Goal: Information Seeking & Learning: Learn about a topic

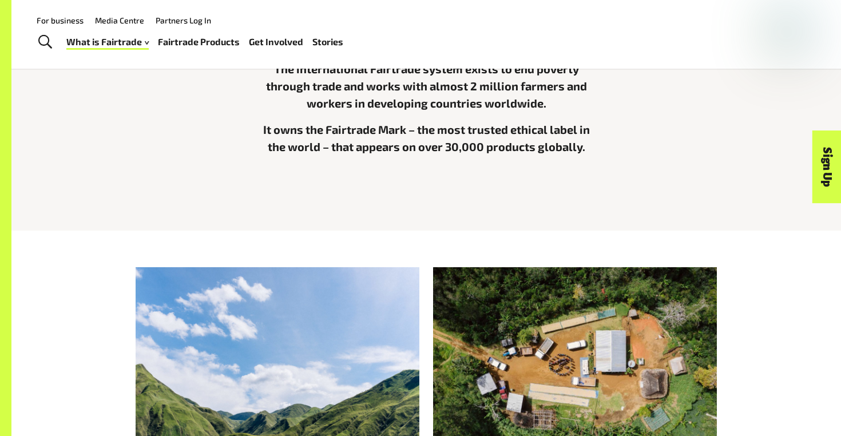
scroll to position [358, 0]
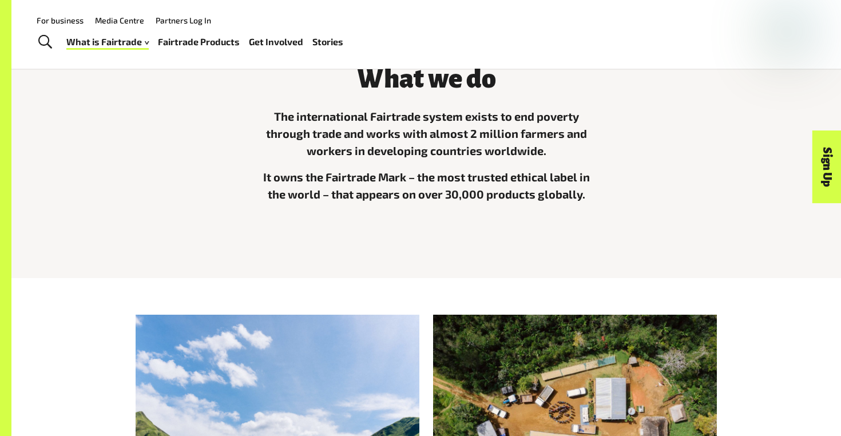
click at [200, 45] on link "Fairtrade Products" at bounding box center [199, 42] width 82 height 17
click at [188, 39] on link "Fairtrade Products" at bounding box center [199, 42] width 82 height 17
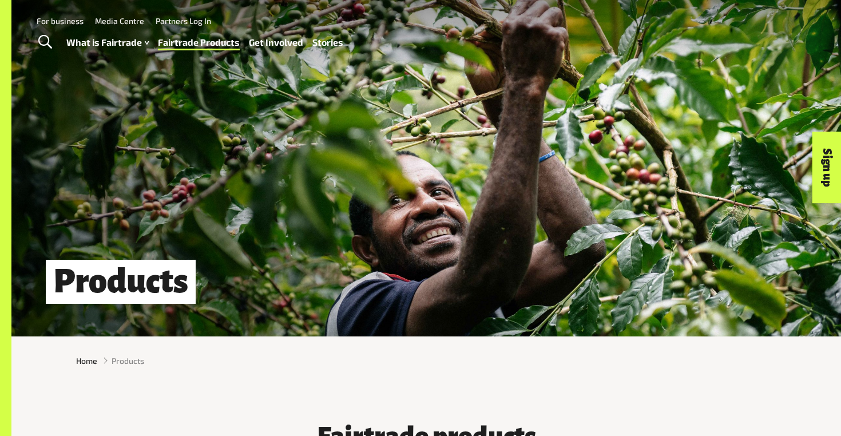
click at [335, 49] on link "Stories" at bounding box center [327, 42] width 31 height 17
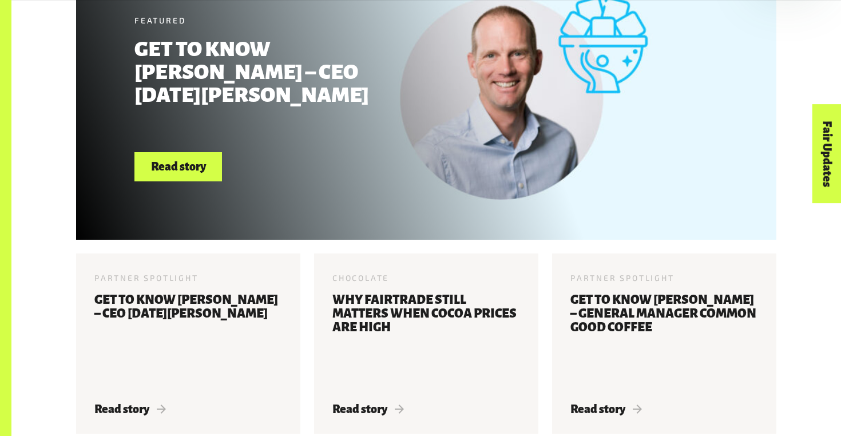
scroll to position [567, 0]
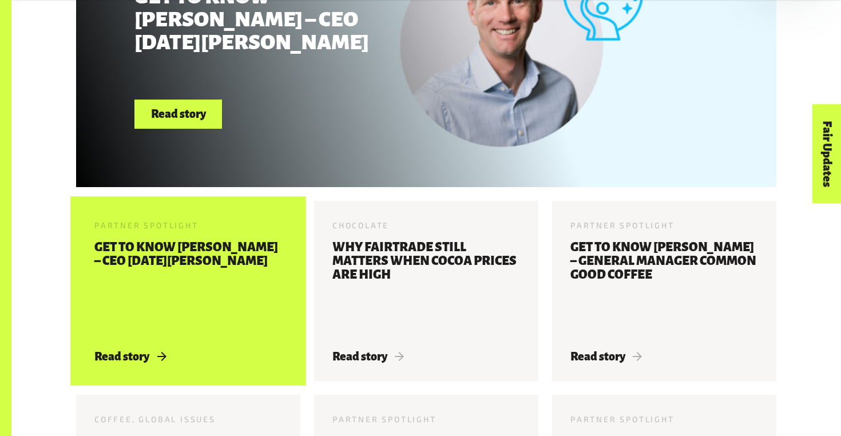
click at [260, 260] on h3 "Get to know [PERSON_NAME] – CEO [DATE][PERSON_NAME]" at bounding box center [188, 288] width 188 height 96
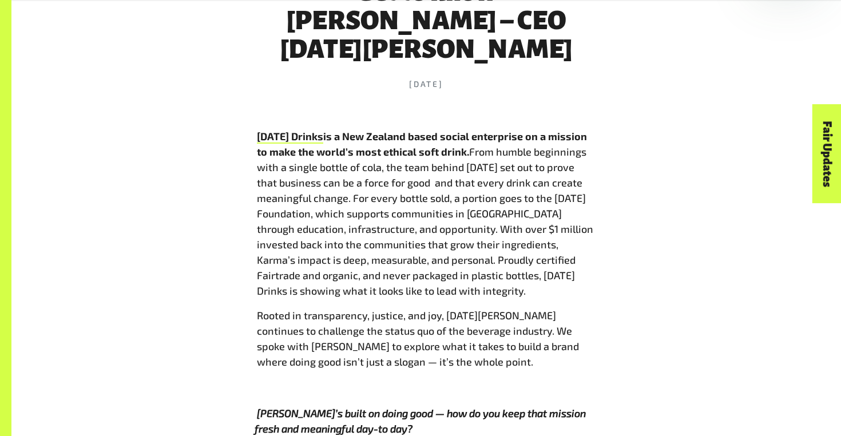
scroll to position [527, 0]
